Goal: Task Accomplishment & Management: Complete application form

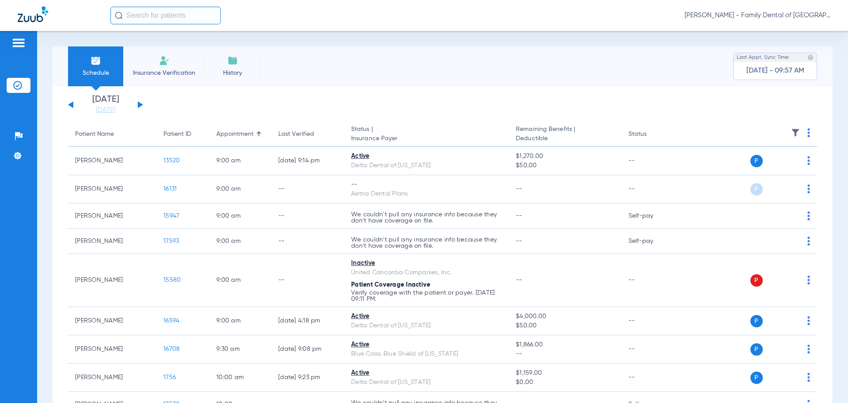
click at [161, 68] on li "Insurance Verification" at bounding box center [164, 66] width 82 height 40
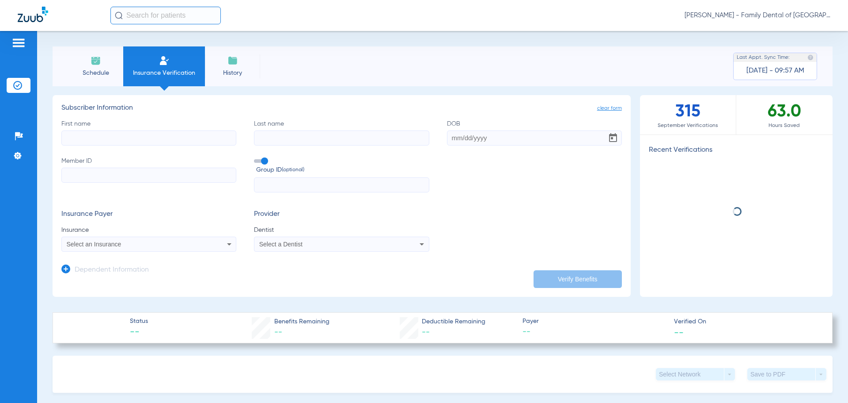
click at [148, 137] on input "First name" at bounding box center [148, 137] width 175 height 15
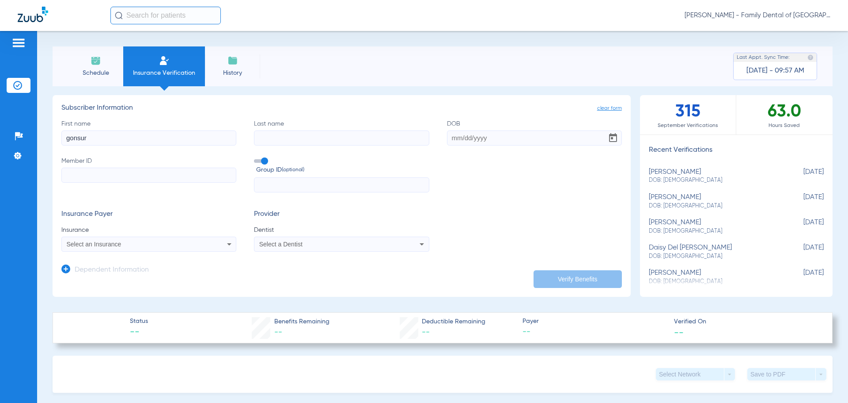
type input "gonsur"
click at [283, 137] on input "Last name" at bounding box center [341, 137] width 175 height 15
type input "Gonsur"
drag, startPoint x: 175, startPoint y: 136, endPoint x: -435, endPoint y: 56, distance: 615.1
click at [0, 56] on html "[PERSON_NAME] - Family Dental of [GEOGRAPHIC_DATA] Patients Insurance Verificat…" at bounding box center [424, 201] width 848 height 403
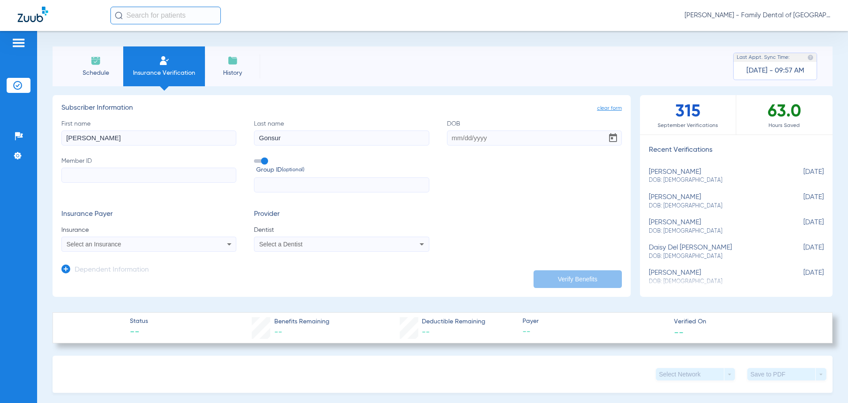
click at [480, 138] on input "DOB" at bounding box center [534, 137] width 175 height 15
type input "[DATE]"
drag, startPoint x: 260, startPoint y: 161, endPoint x: 250, endPoint y: 166, distance: 11.1
click at [260, 161] on span at bounding box center [260, 161] width 13 height 4
click at [256, 158] on input "Group ID (optional)" at bounding box center [256, 158] width 0 height 0
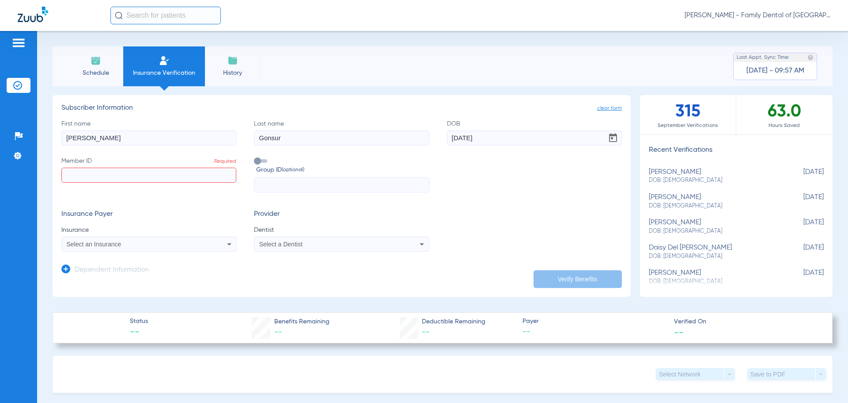
click at [165, 176] on input "Member ID Required" at bounding box center [148, 174] width 175 height 15
type input "0000026580740"
click at [227, 245] on icon at bounding box center [229, 244] width 4 height 2
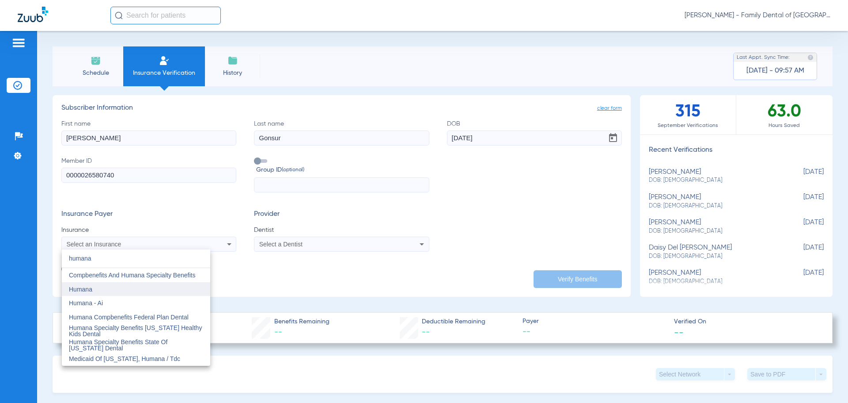
type input "humana"
click at [88, 291] on span "Humana" at bounding box center [80, 288] width 23 height 7
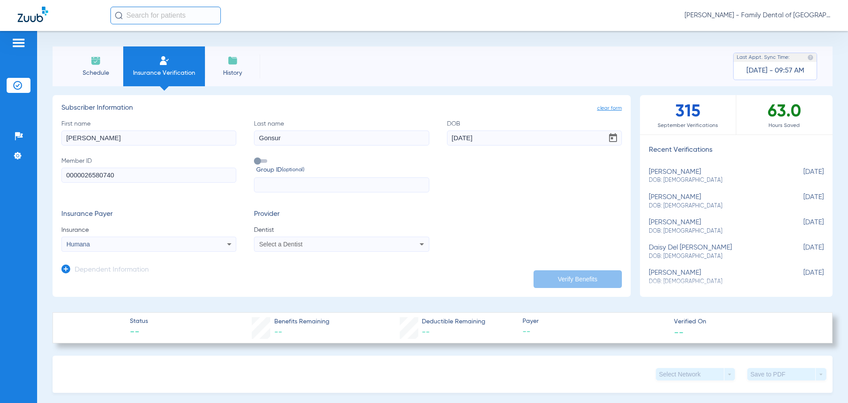
click at [369, 242] on div "Select a Dentist" at bounding box center [325, 244] width 132 height 6
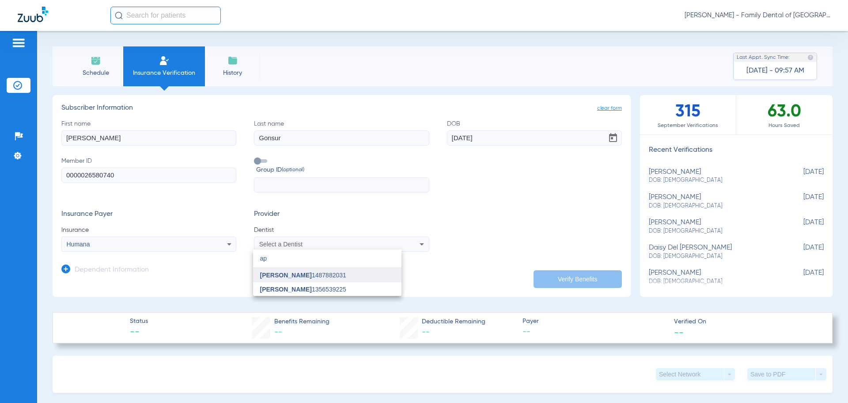
type input "ap"
click at [287, 273] on span "[PERSON_NAME]" at bounding box center [286, 274] width 52 height 7
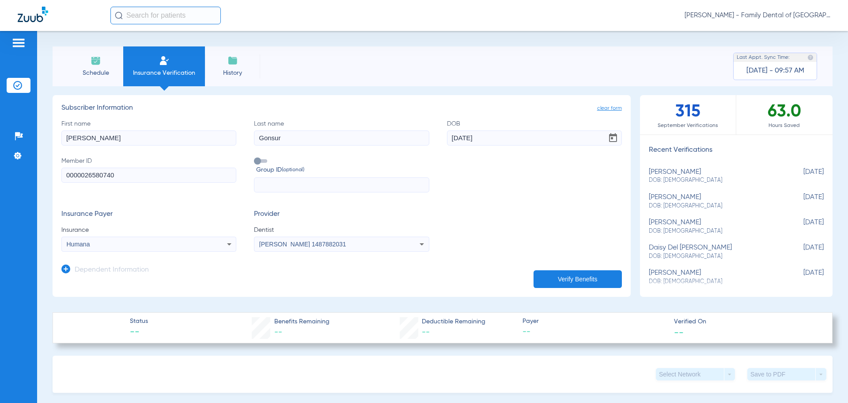
click at [581, 274] on button "Verify Benefits" at bounding box center [578, 279] width 88 height 18
